Goal: Task Accomplishment & Management: Complete application form

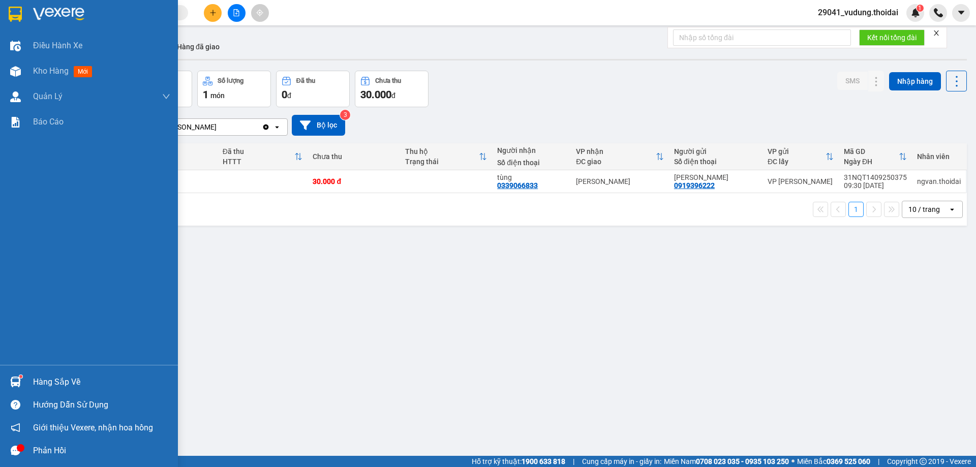
click at [48, 382] on div "Hàng sắp về" at bounding box center [101, 382] width 137 height 15
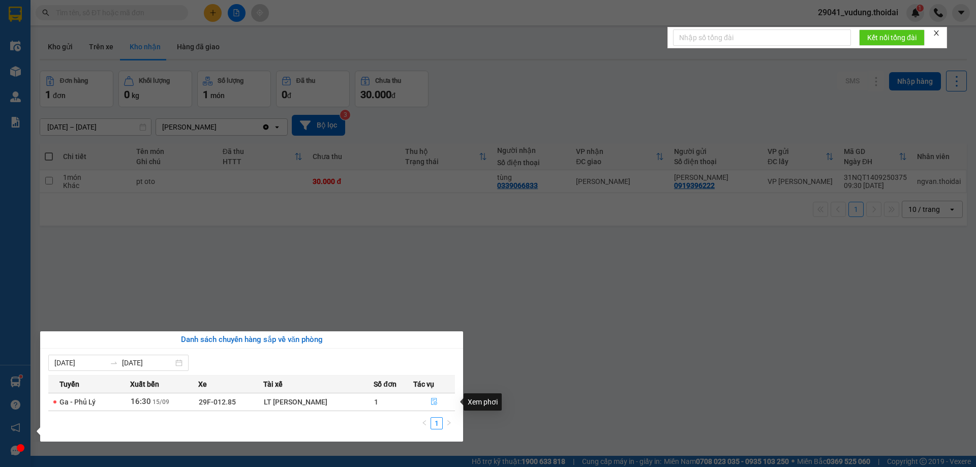
click at [434, 402] on icon "file-done" at bounding box center [434, 401] width 6 height 7
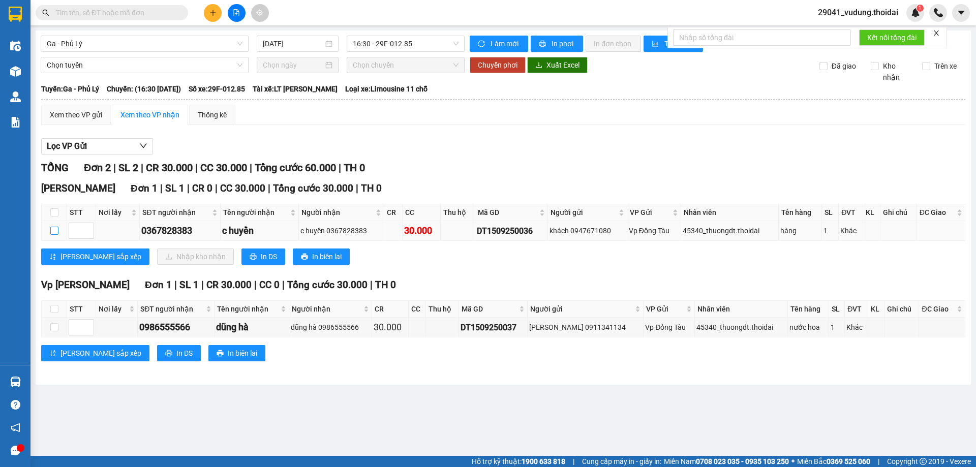
click at [55, 232] on input "checkbox" at bounding box center [54, 231] width 8 height 8
checkbox input "true"
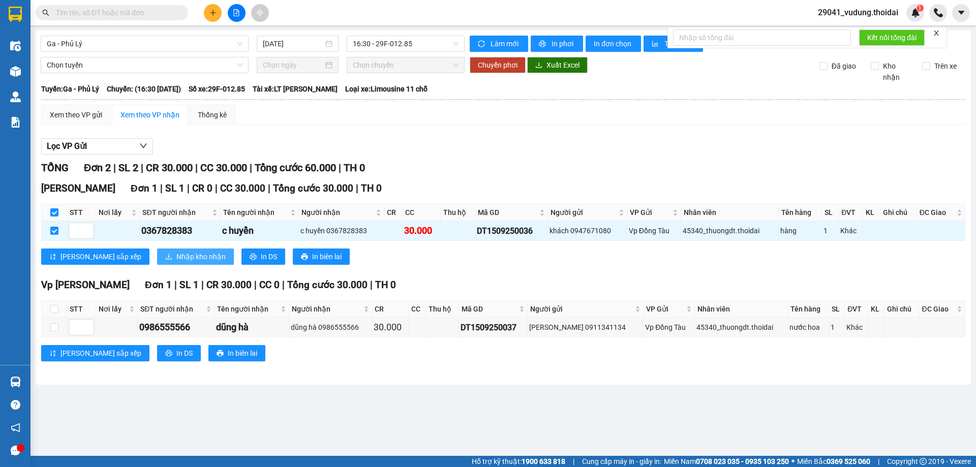
click at [176, 253] on span "Nhập kho nhận" at bounding box center [200, 256] width 49 height 11
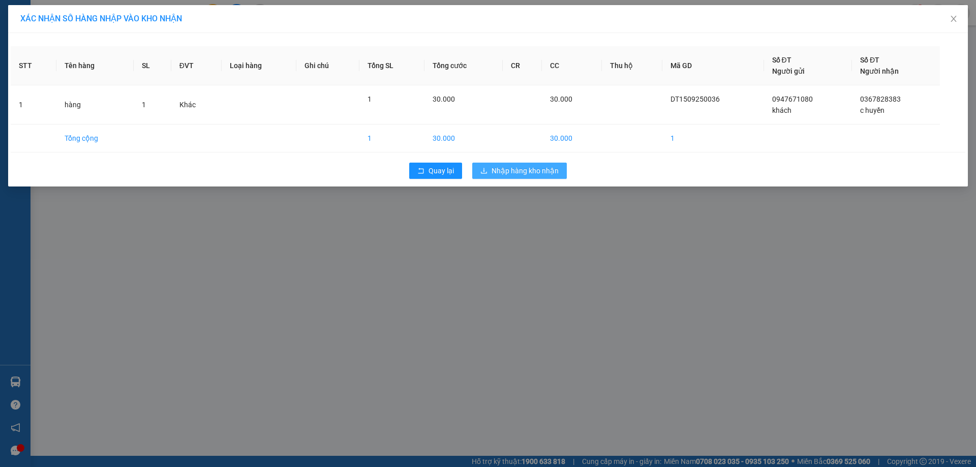
click at [536, 164] on button "Nhập hàng kho nhận" at bounding box center [519, 171] width 95 height 16
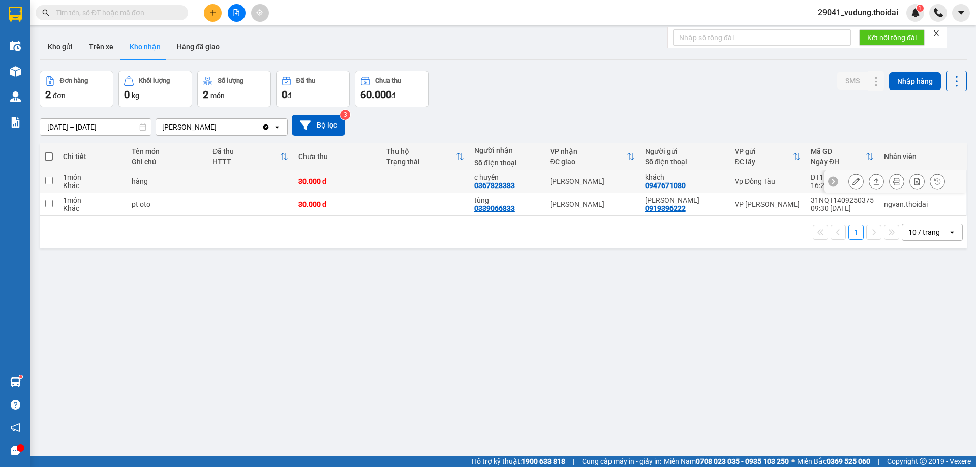
click at [852, 181] on icon at bounding box center [855, 181] width 7 height 7
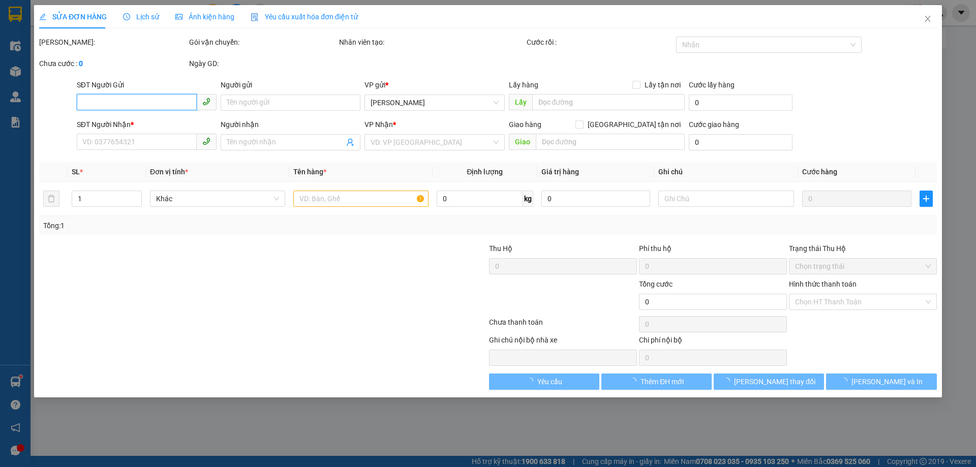
type input "0947671080"
type input "khách"
type input "0367828383"
type input "c huyền"
type input "30.000"
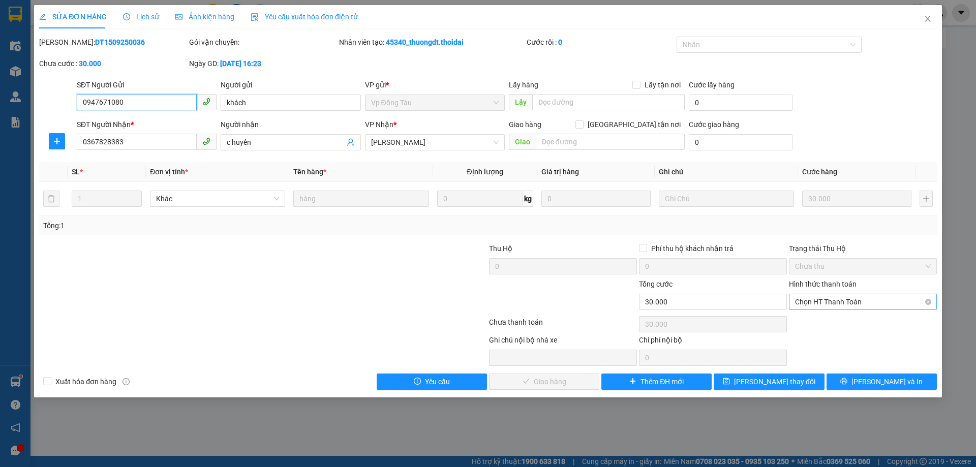
click at [849, 304] on span "Chọn HT Thanh Toán" at bounding box center [863, 301] width 136 height 15
click at [840, 323] on div "Tại văn phòng" at bounding box center [863, 322] width 136 height 11
type input "0"
click at [532, 379] on span "[PERSON_NAME] và Giao hàng" at bounding box center [557, 381] width 98 height 11
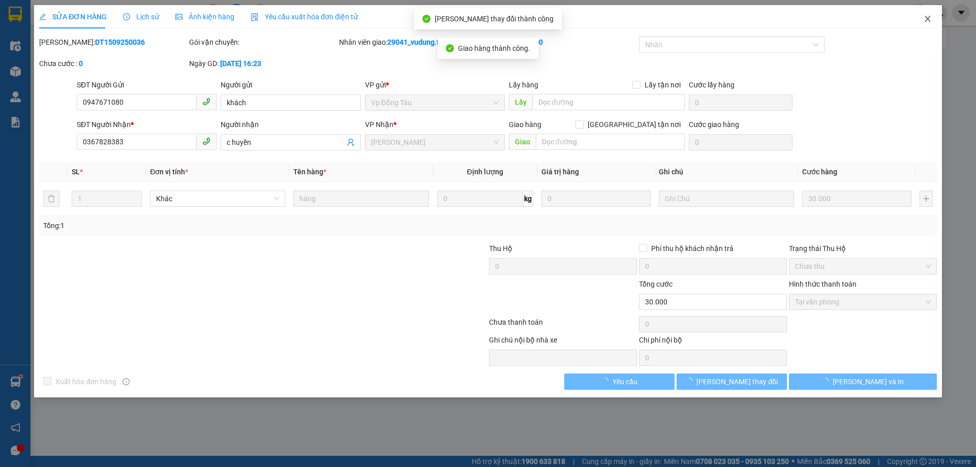
click at [928, 20] on icon "close" at bounding box center [927, 19] width 8 height 8
